Goal: Task Accomplishment & Management: Complete application form

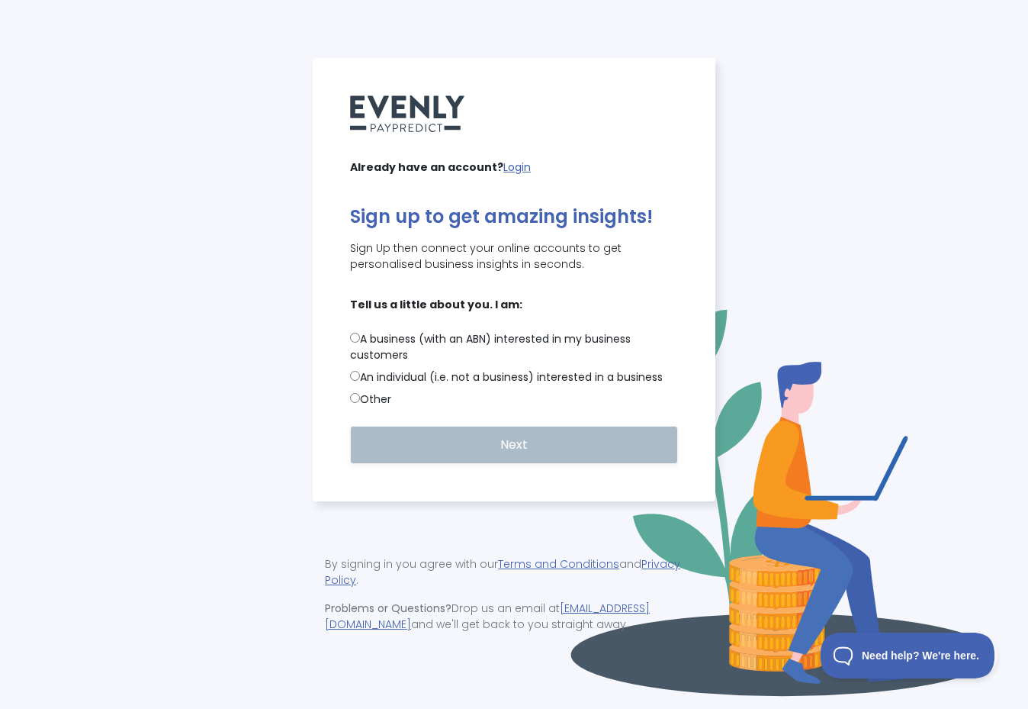
click at [357, 338] on input "A business (with an ABN) interested in my business customers" at bounding box center [355, 338] width 10 height 10
radio input "true"
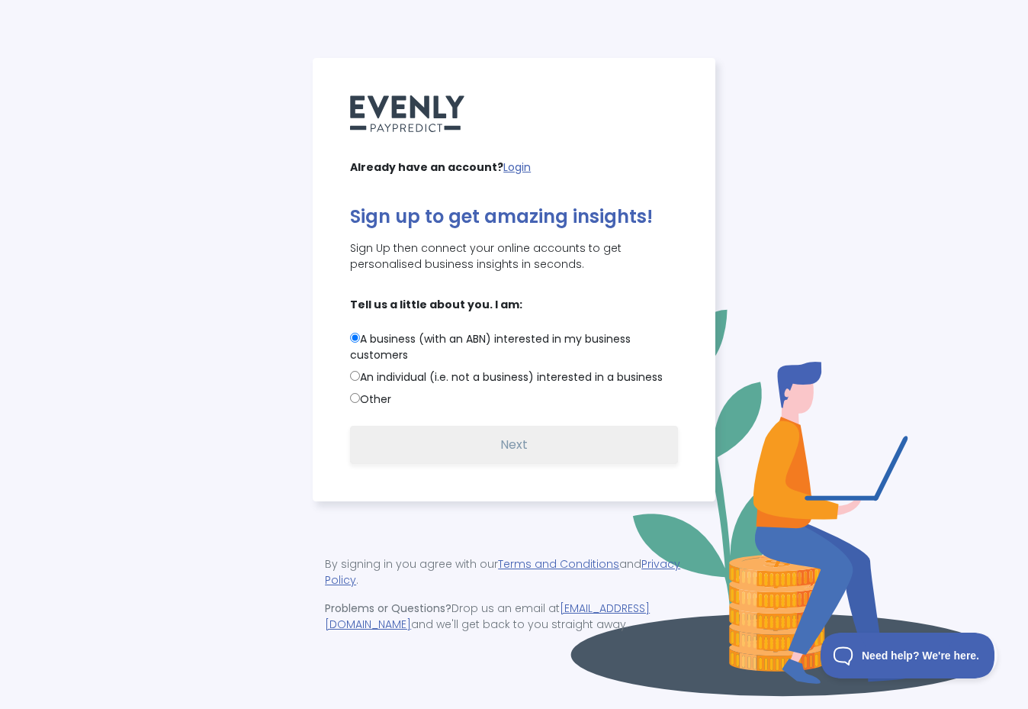
click at [416, 449] on button "Next" at bounding box center [514, 445] width 328 height 38
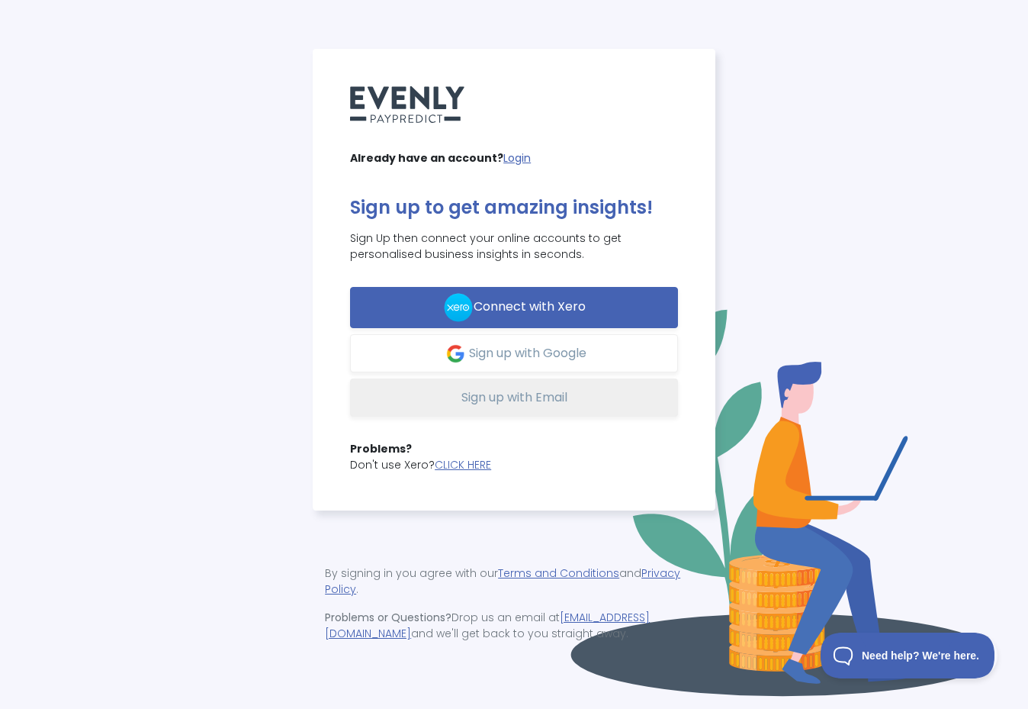
click at [577, 403] on button "Sign up with Email" at bounding box center [514, 397] width 328 height 38
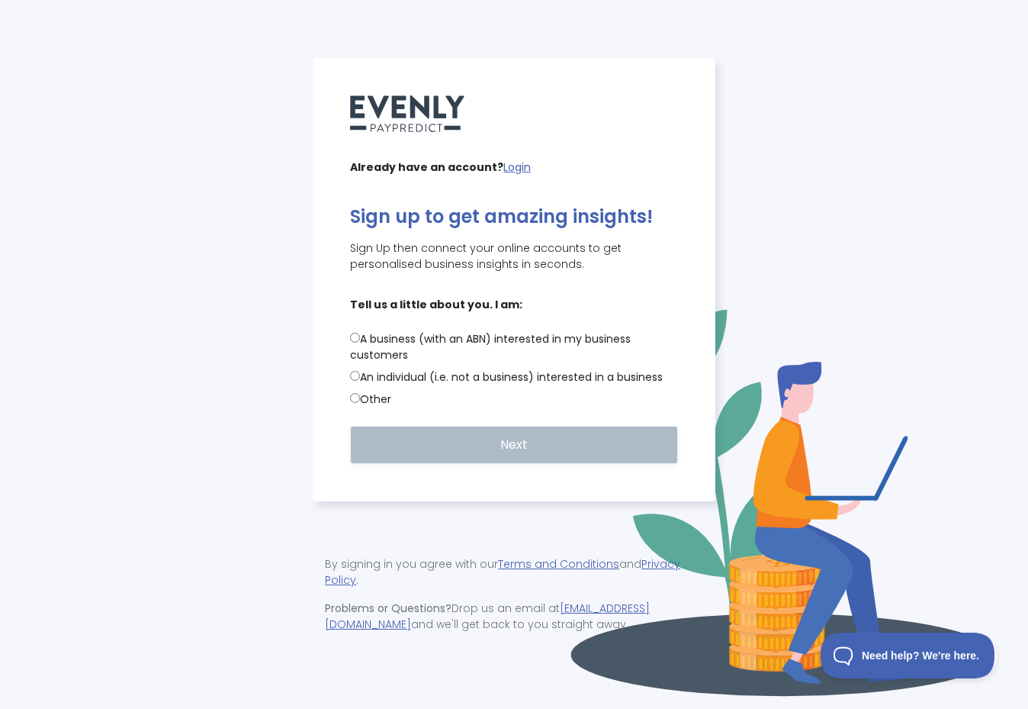
click at [383, 342] on label "A business (with an ABN) interested in my business customers" at bounding box center [514, 347] width 328 height 32
click at [360, 342] on input "A business (with an ABN) interested in my business customers" at bounding box center [355, 338] width 10 height 10
radio input "true"
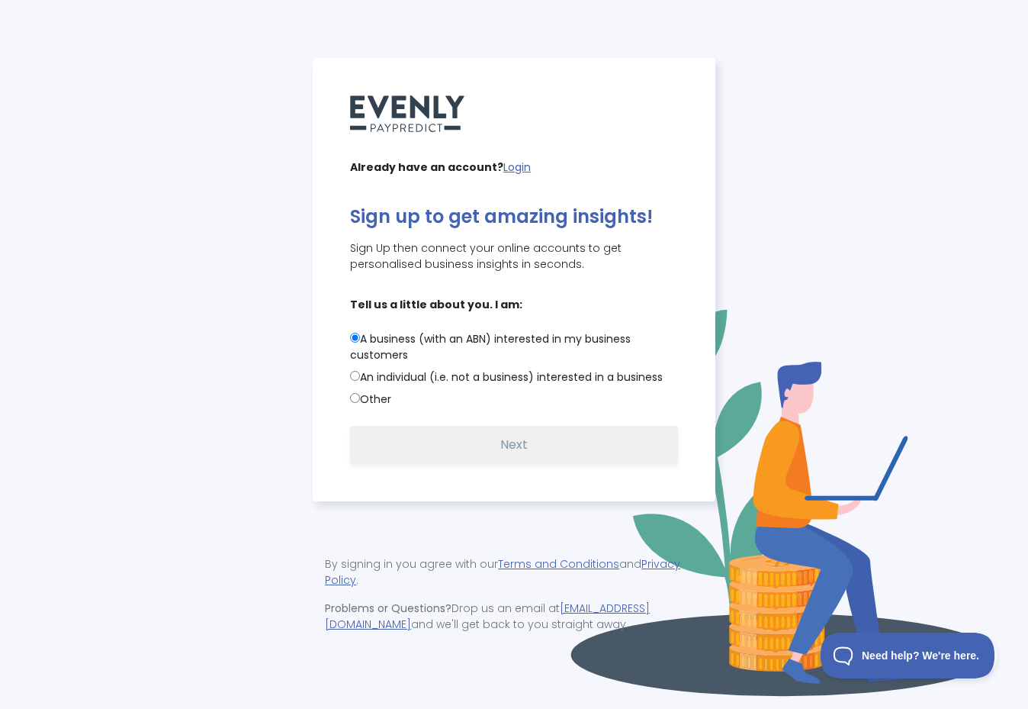
click at [401, 446] on button "Next" at bounding box center [514, 445] width 328 height 38
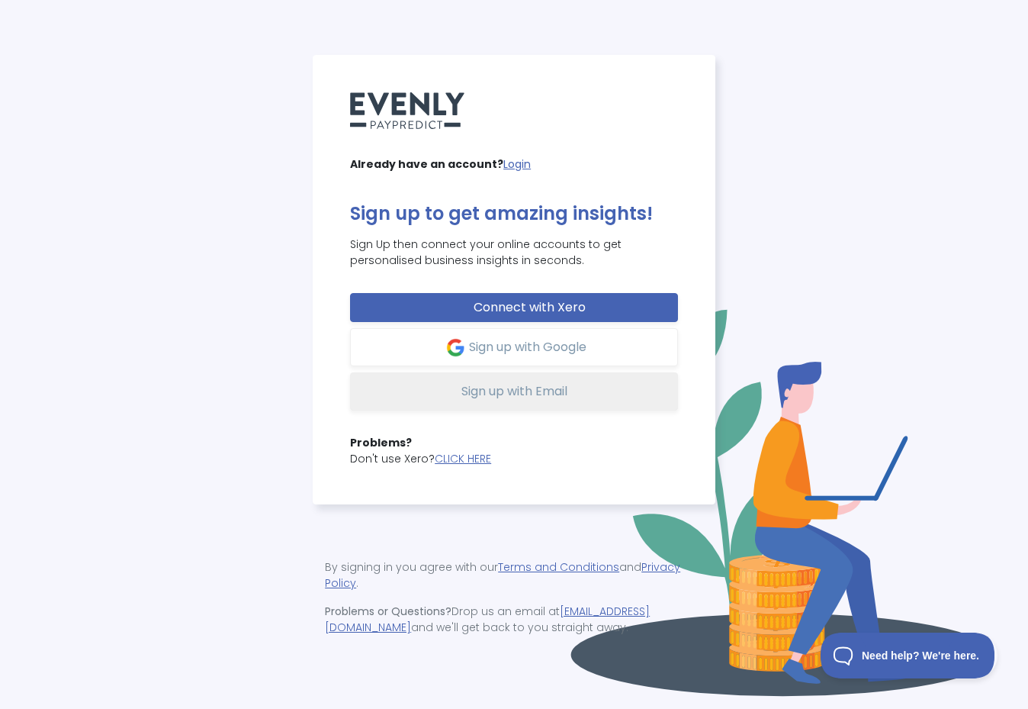
click at [435, 393] on button "Sign up with Email" at bounding box center [514, 391] width 328 height 38
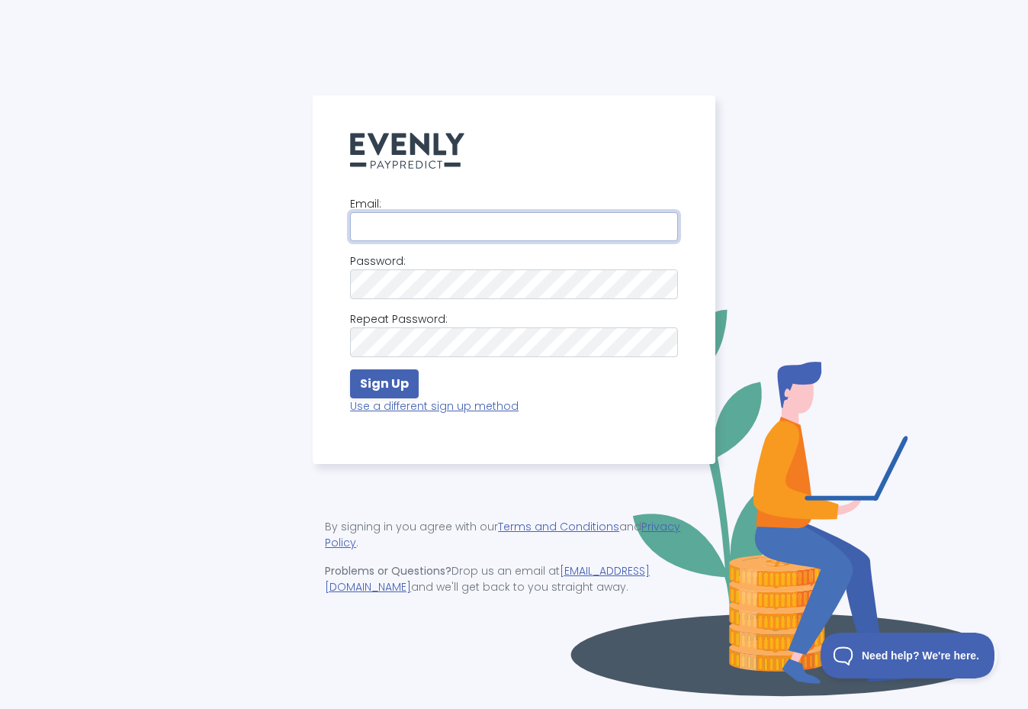
click at [460, 227] on input "email" at bounding box center [514, 226] width 328 height 29
type input "adam+260636@evenly.com.au"
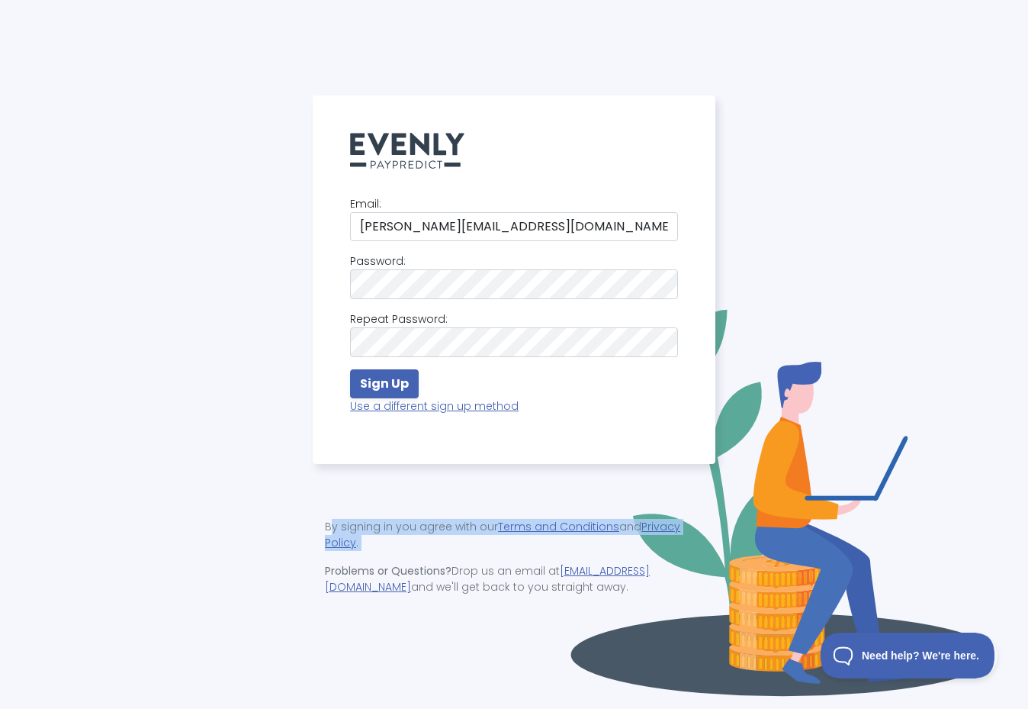
drag, startPoint x: 326, startPoint y: 525, endPoint x: 418, endPoint y: 555, distance: 96.2
click at [419, 555] on div "By signing in you agree with our Terms and Conditions and Privacy Policy . Prob…" at bounding box center [514, 556] width 403 height 113
copy p "By signing in you agree with our Terms and Conditions and Privacy Policy ."
click at [403, 387] on strong "Sign Up" at bounding box center [384, 384] width 49 height 18
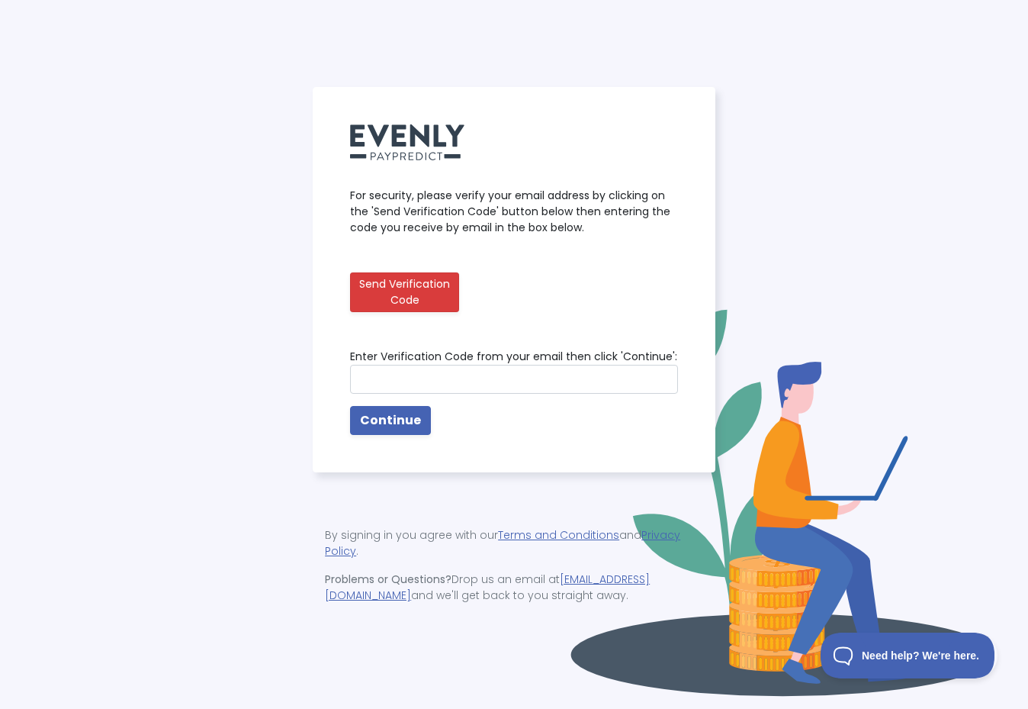
click at [397, 290] on button "Send Verification Code" at bounding box center [404, 292] width 109 height 40
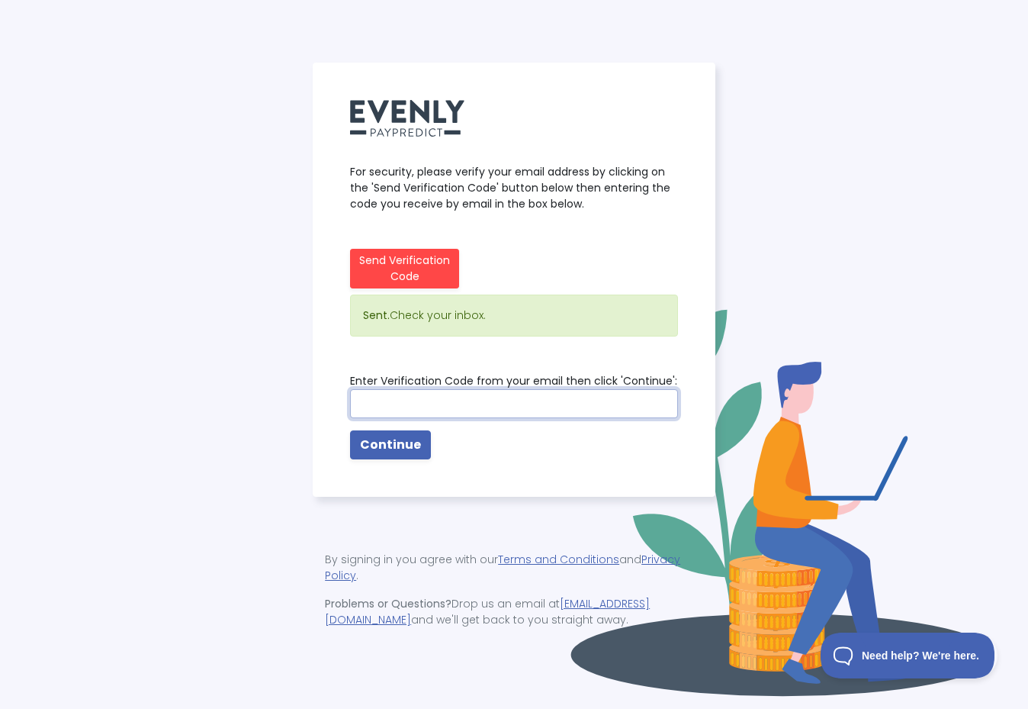
click at [536, 402] on input "text" at bounding box center [514, 403] width 328 height 29
paste input "331874"
type input "331874"
click at [278, 371] on div "For security, please verify your email address by clicking on the 'Send Verific…" at bounding box center [514, 355] width 1010 height 584
click at [402, 448] on strong "Continue" at bounding box center [390, 445] width 61 height 18
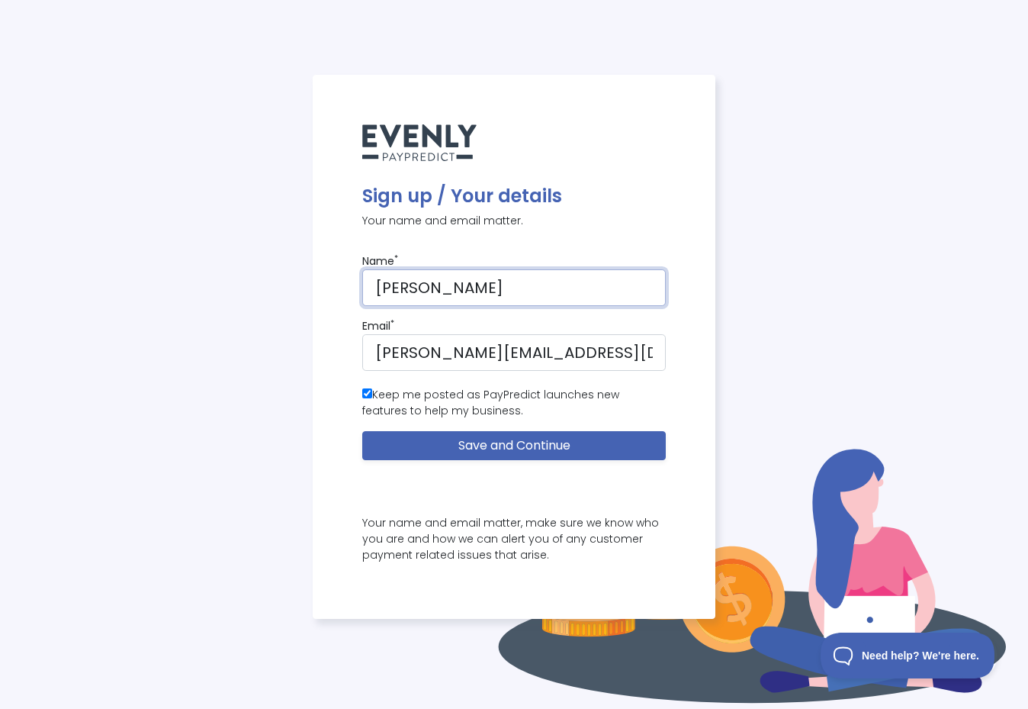
type input "Adam Test"
click at [364, 394] on input "Keep me posted as PayPredict launches new features to help my business." at bounding box center [367, 393] width 10 height 10
checkbox input "false"
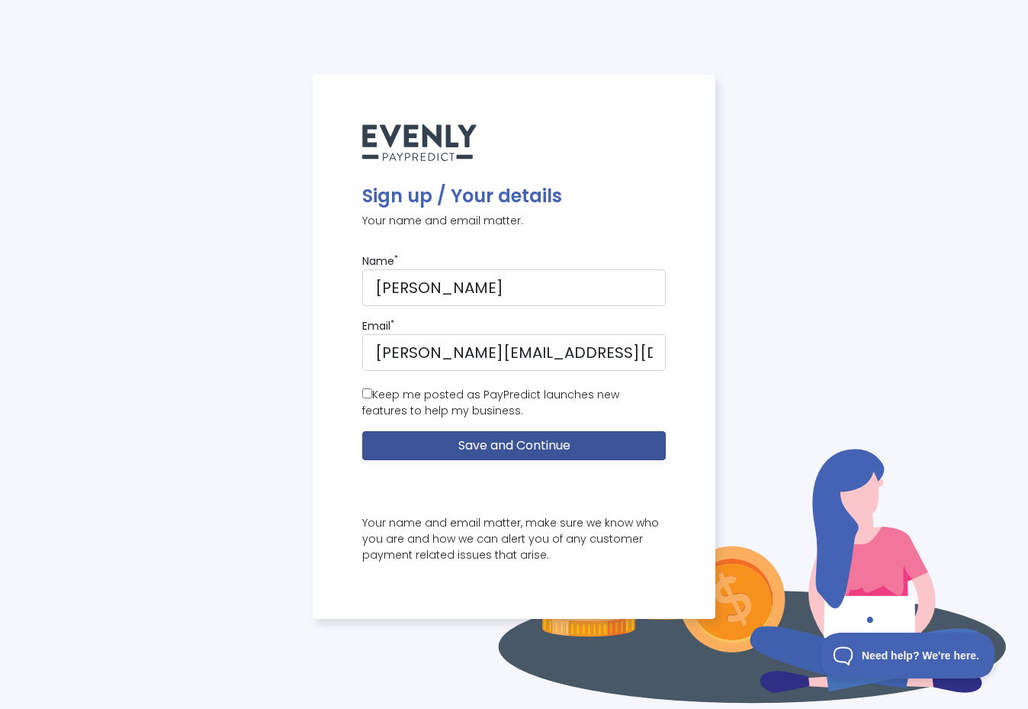
click at [378, 439] on button "Save and Continue" at bounding box center [514, 445] width 304 height 29
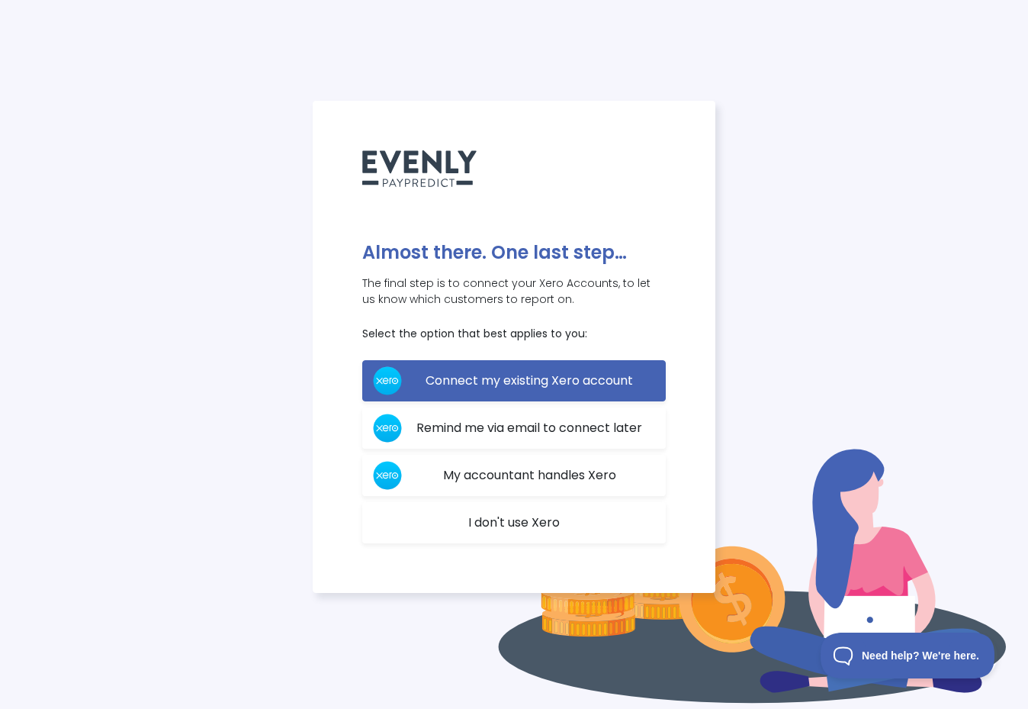
click at [157, 114] on div "Almost there. One last step… The final step is to connect your Xero Accounts, t…" at bounding box center [514, 355] width 1010 height 508
